Goal: Understand process/instructions

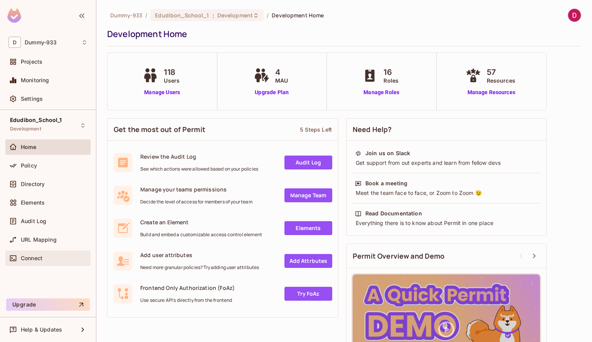
click at [30, 255] on span "Connect" at bounding box center [32, 258] width 22 height 6
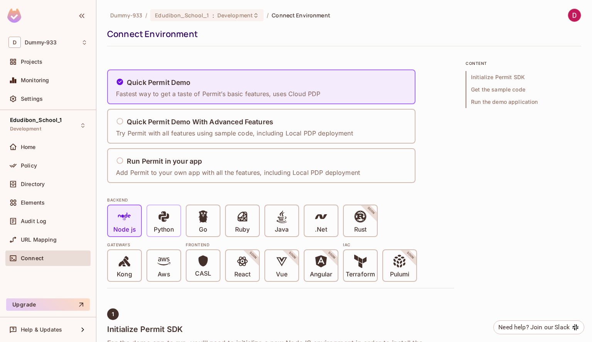
click at [167, 227] on p "Python" at bounding box center [164, 230] width 20 height 8
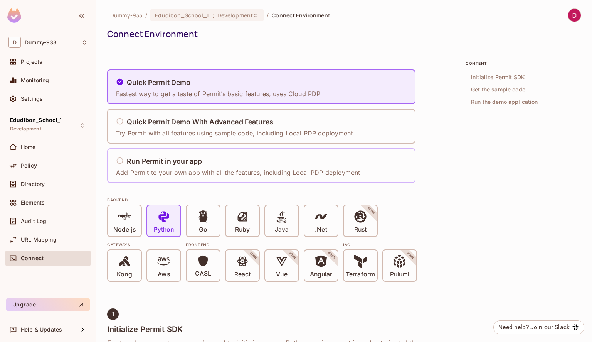
click at [191, 170] on p "Add Permit to your own app with all the features, including Local PDP deployment" at bounding box center [238, 172] width 244 height 8
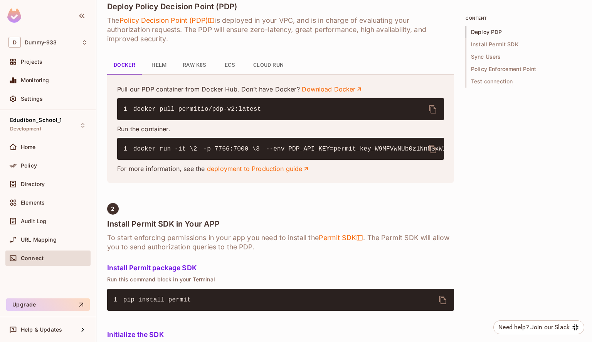
scroll to position [323, 0]
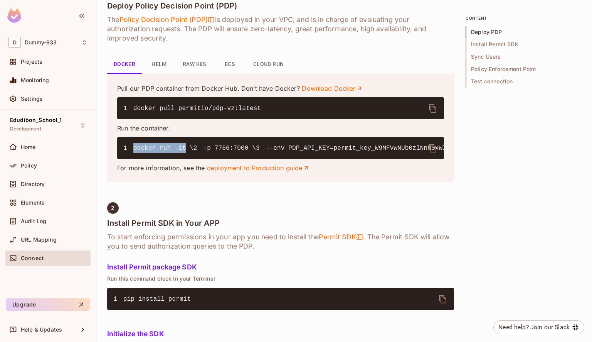
drag, startPoint x: 181, startPoint y: 147, endPoint x: 131, endPoint y: 147, distance: 50.1
click at [131, 147] on code "1 docker run -it \ 2 -p 7766:7000 \ 3 --env PDP_API_KEY=permit_key_W9MFVwNUb0zl…" at bounding box center [507, 148] width 768 height 7
copy span "docker run -it"
drag, startPoint x: 180, startPoint y: 156, endPoint x: 139, endPoint y: 159, distance: 41.8
click at [139, 152] on code "1 docker run -it \ 2 -p 7766:7000 \ 3 --env PDP_API_KEY=permit_key_W9MFVwNUb0zl…" at bounding box center [507, 148] width 768 height 7
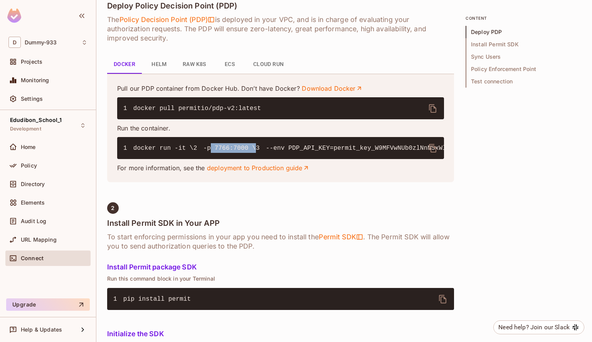
copy code "-p 7766:7000"
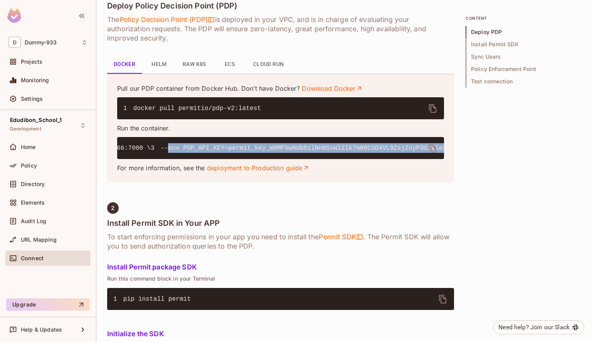
drag, startPoint x: 139, startPoint y: 163, endPoint x: 431, endPoint y: 165, distance: 291.5
click at [431, 152] on code "1 docker run -it \ 2 -p 7766:7000 \ 3 --env PDP_API_KEY=permit_key_W9MFVwNUb0zl…" at bounding box center [402, 148] width 768 height 7
copy code "--env PDP_API_KEY=permit_key_W9MFVwNUb0zlNnNSxWl2lk7mN9CSD4VL9ZsjZnyP3GzViafEYN…"
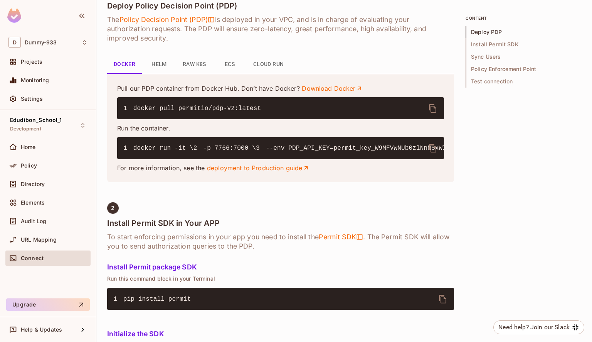
drag, startPoint x: 208, startPoint y: 174, endPoint x: 132, endPoint y: 173, distance: 75.6
click at [132, 152] on code "1 docker run -it \ 2 -p 7766:7000 \ 3 --env PDP_API_KEY=permit_key_W9MFVwNUb0zl…" at bounding box center [507, 148] width 768 height 7
click at [208, 152] on code "1 docker run -it \ 2 -p 7766:7000 \ 3 --env PDP_API_KEY=permit_key_W9MFVwNUb0zl…" at bounding box center [507, 148] width 768 height 7
drag, startPoint x: 208, startPoint y: 174, endPoint x: 141, endPoint y: 175, distance: 67.1
click at [141, 152] on code "1 docker run -it \ 2 -p 7766:7000 \ 3 --env PDP_API_KEY=permit_key_W9MFVwNUb0zl…" at bounding box center [507, 148] width 768 height 7
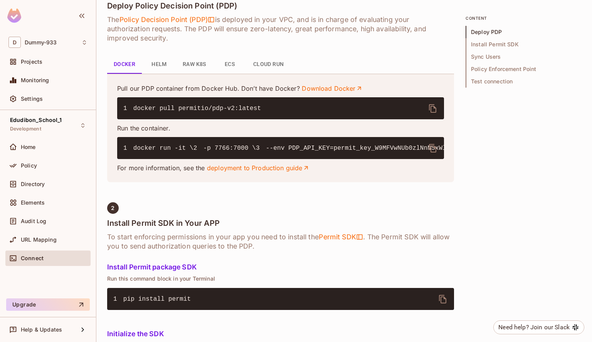
copy code "--env PDP_DEBUG=True"
drag, startPoint x: 214, startPoint y: 181, endPoint x: 140, endPoint y: 186, distance: 74.9
click at [140, 152] on code "1 docker run -it \ 2 -p 7766:7000 \ 3 --env PDP_API_KEY=permit_key_W9MFVwNUb0zl…" at bounding box center [507, 148] width 768 height 7
copy code "permitio/pdp-v2:latest"
